Goal: Task Accomplishment & Management: Use online tool/utility

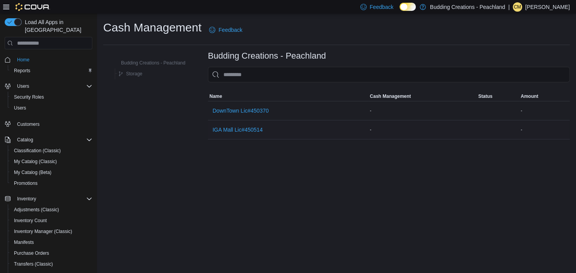
scroll to position [107, 0]
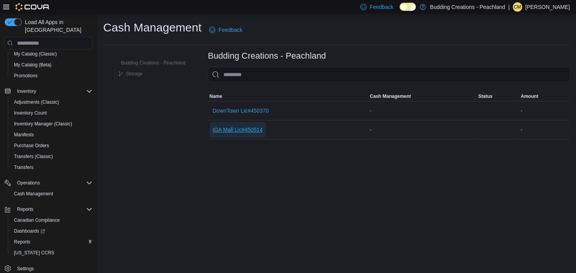
click at [251, 134] on span "IGA Mall Lic#450514" at bounding box center [238, 130] width 50 height 16
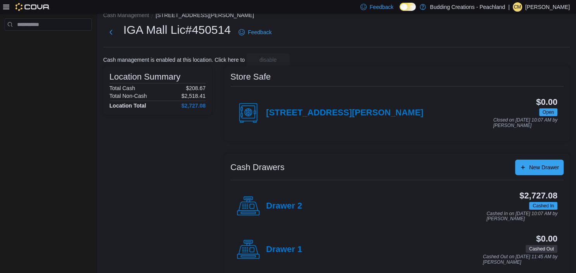
scroll to position [17, 0]
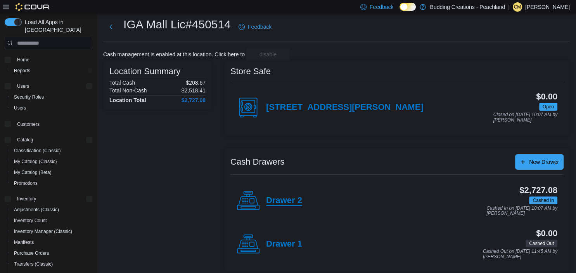
click at [293, 202] on h4 "Drawer 2" at bounding box center [284, 200] width 36 height 10
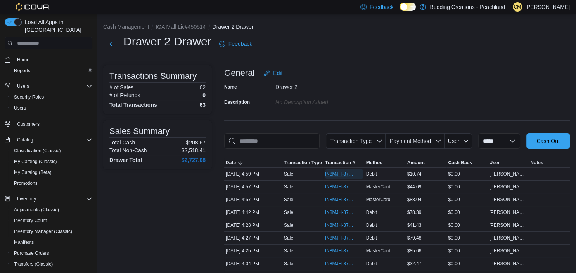
click at [336, 175] on span "IN8MJH-87637" at bounding box center [340, 174] width 30 height 6
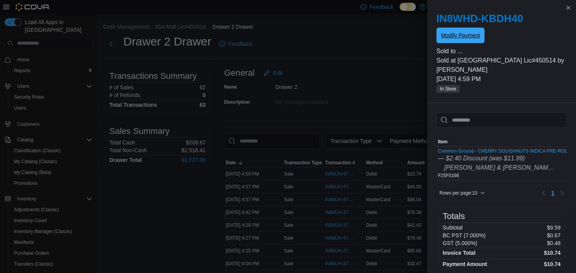
click at [458, 39] on span "Modify Payment" at bounding box center [460, 35] width 39 height 8
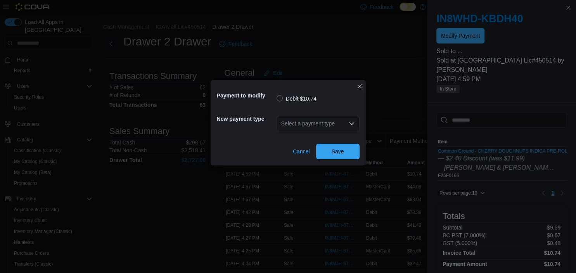
click at [330, 120] on div "Select a payment type" at bounding box center [318, 124] width 83 height 16
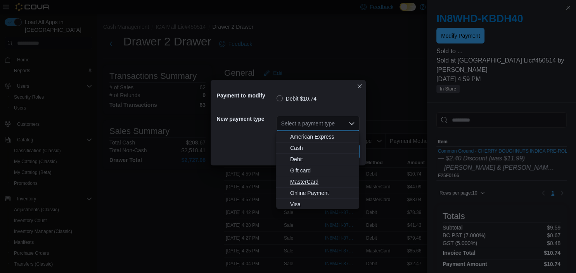
click at [307, 185] on span "MasterCard" at bounding box center [322, 182] width 64 height 8
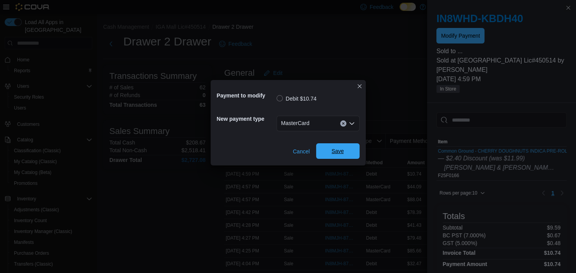
click at [341, 155] on span "Save" at bounding box center [338, 151] width 12 height 8
